Goal: Check status: Check status

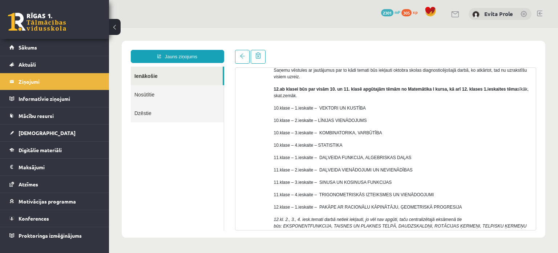
scroll to position [65, 0]
click at [22, 50] on link "Sākums" at bounding box center [54, 47] width 91 height 17
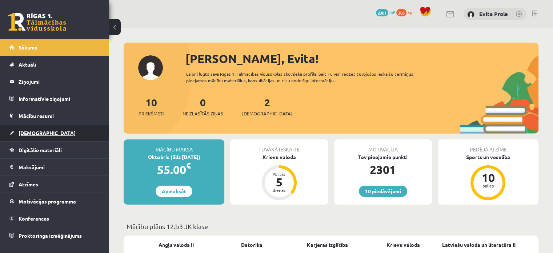
click at [38, 135] on link "[DEMOGRAPHIC_DATA]" at bounding box center [54, 132] width 91 height 17
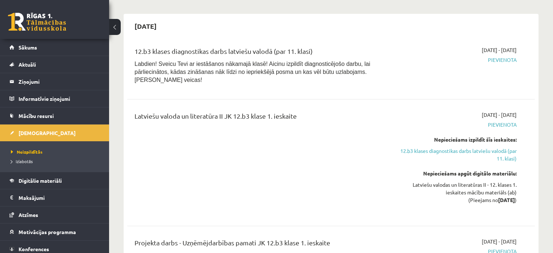
scroll to position [254, 0]
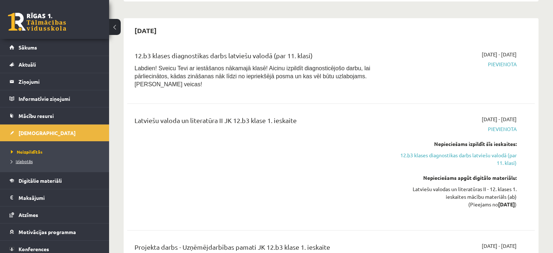
click at [28, 163] on span "Izlabotās" at bounding box center [22, 161] width 22 height 6
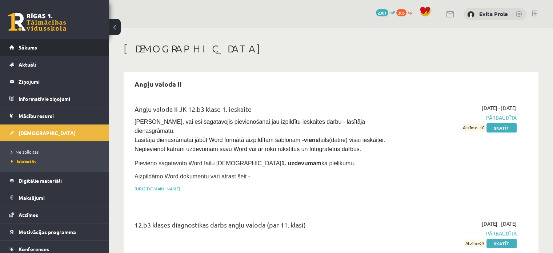
click at [31, 49] on span "Sākums" at bounding box center [28, 47] width 19 height 7
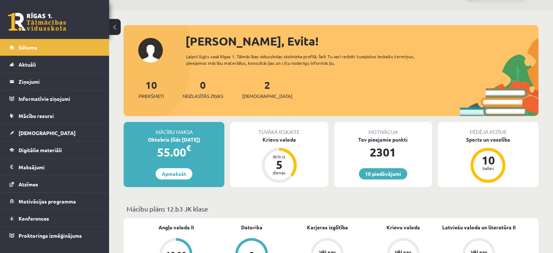
scroll to position [18, 0]
